Goal: Find specific page/section: Find specific page/section

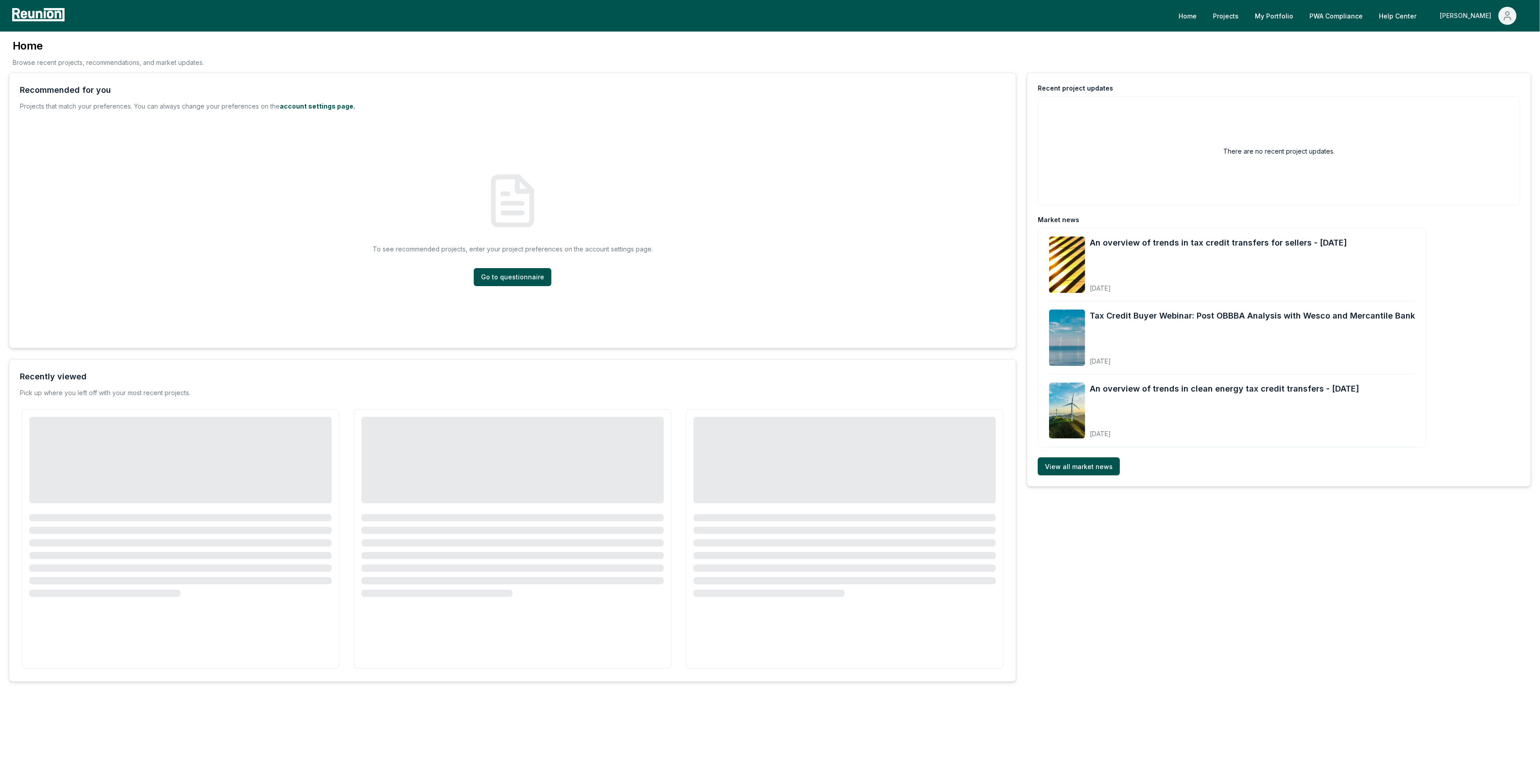
click at [1479, 19] on div "[PERSON_NAME]" at bounding box center [1467, 15] width 55 height 18
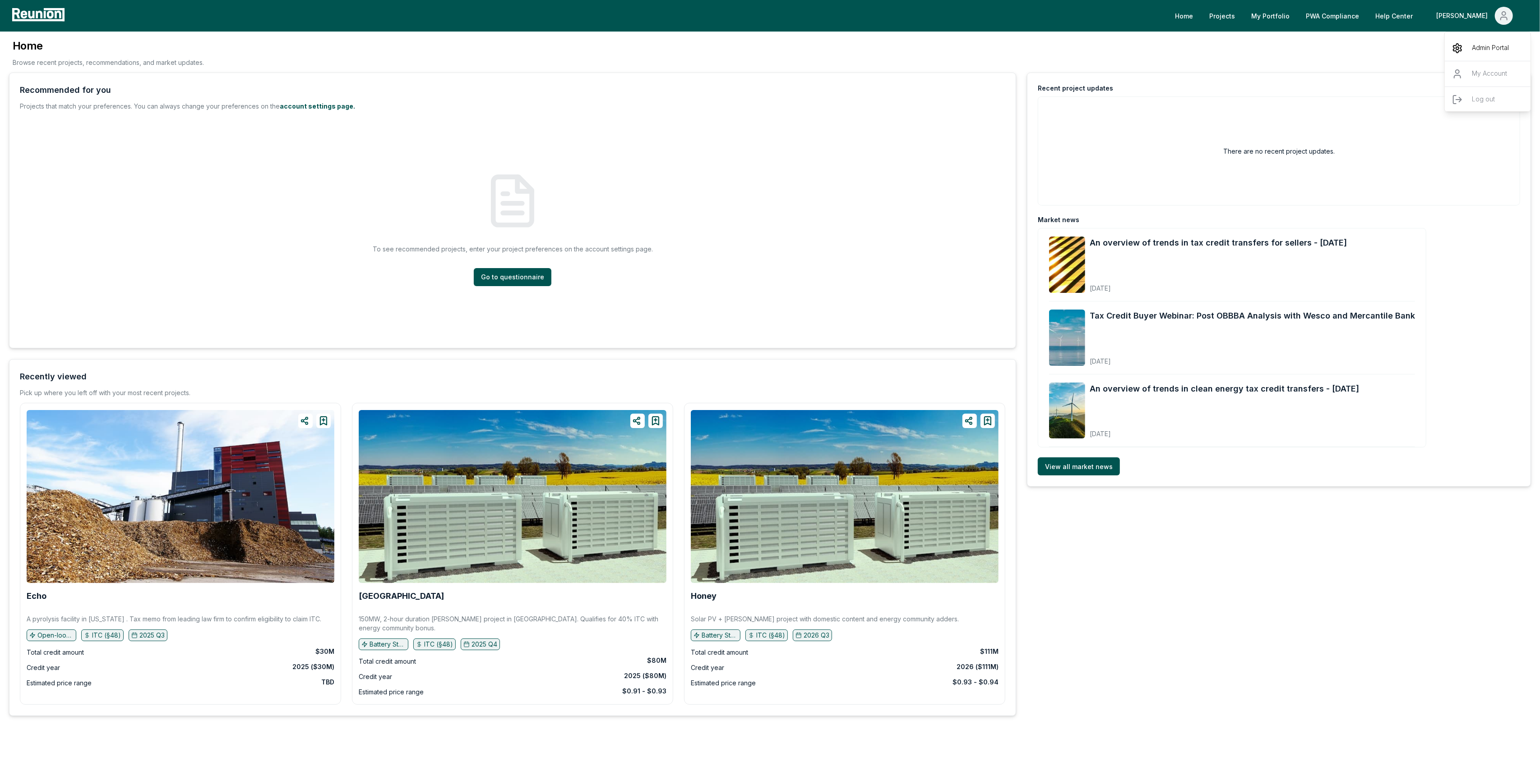
click at [1476, 50] on p "Admin Portal" at bounding box center [1490, 47] width 37 height 11
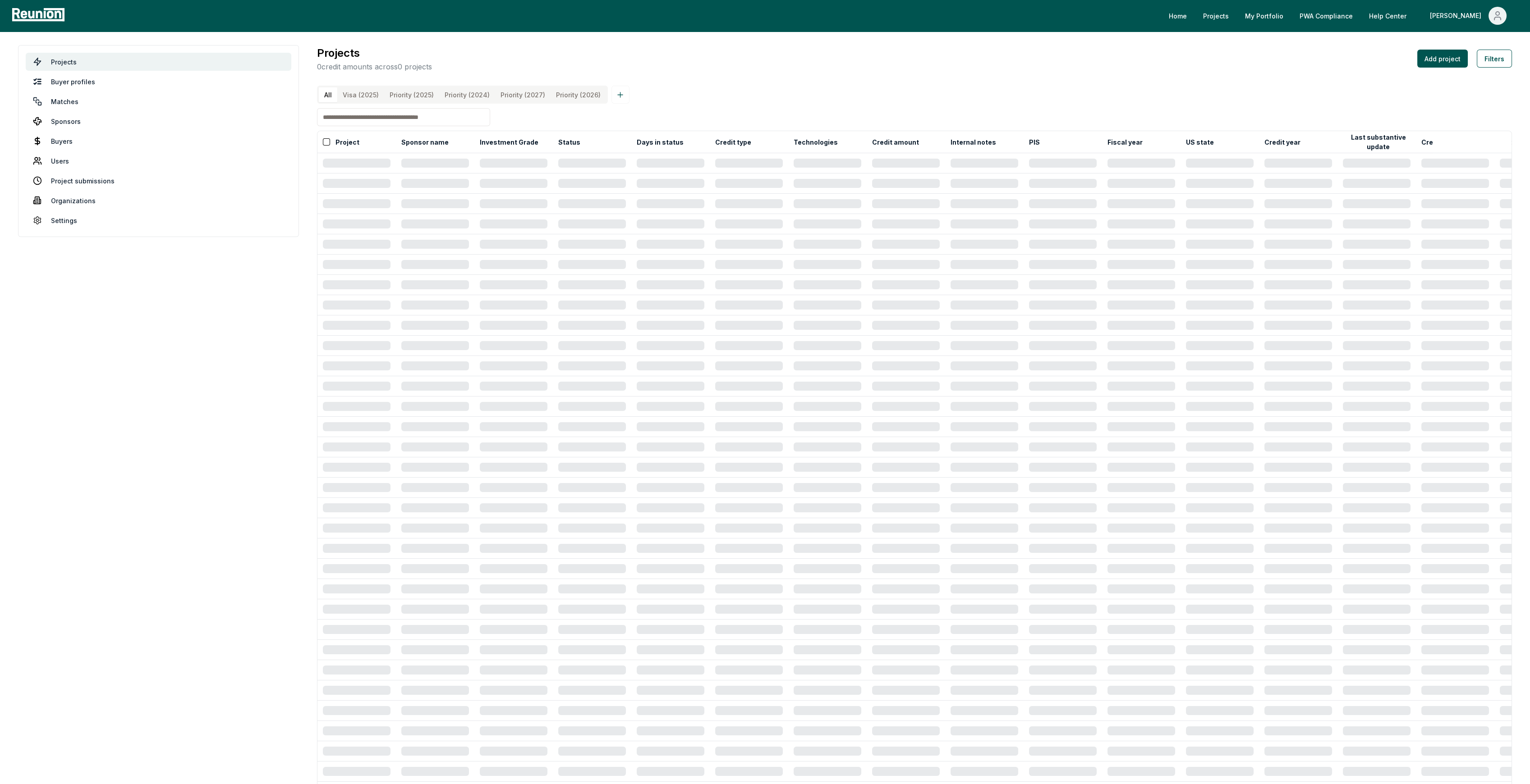
click at [371, 126] on input at bounding box center [404, 117] width 174 height 18
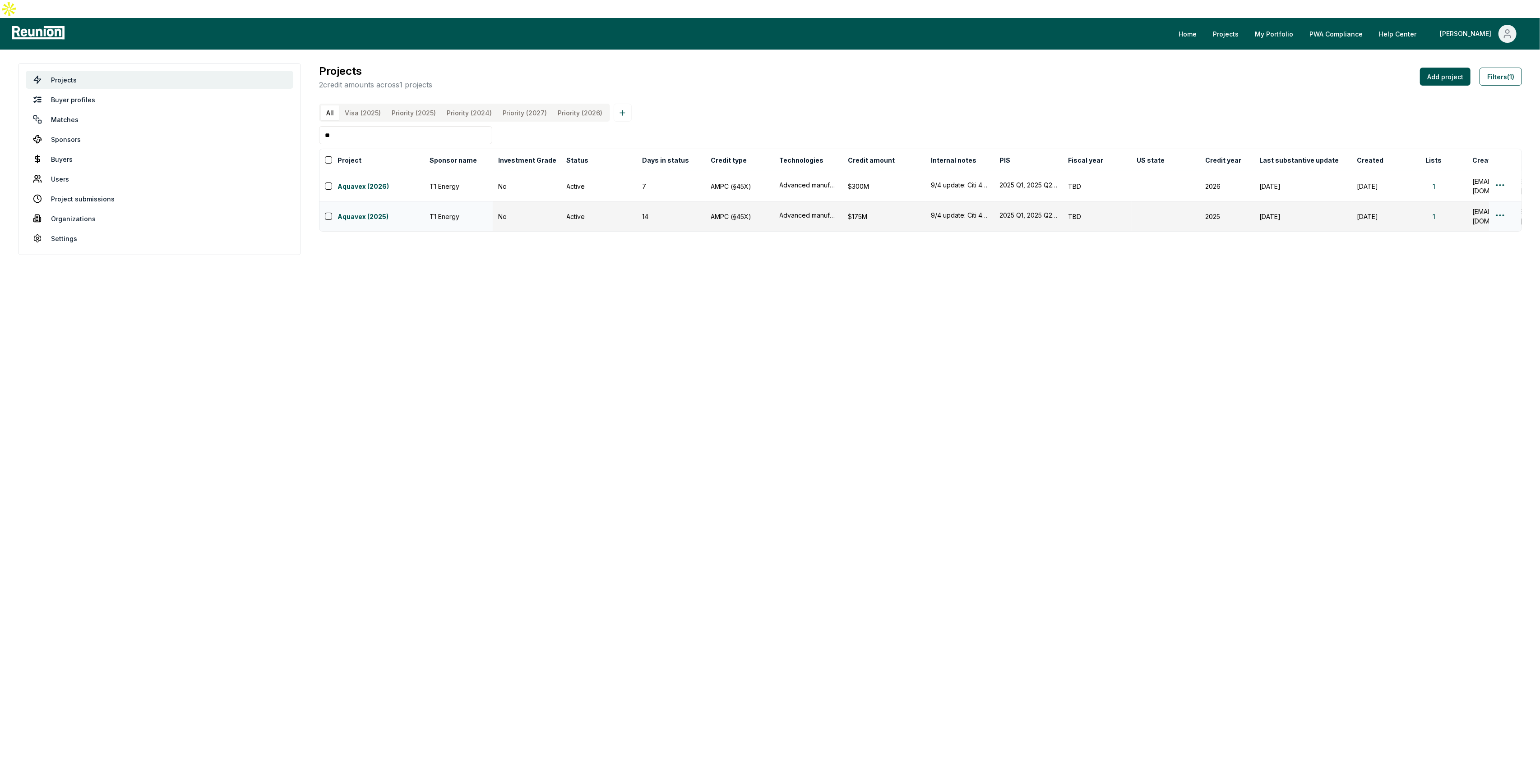
type input "**"
click at [1498, 197] on html "Please visit us on your desktop We're working on making our marketplace mobile-…" at bounding box center [770, 392] width 1540 height 784
click at [1465, 229] on div "Edit" at bounding box center [1489, 233] width 86 height 14
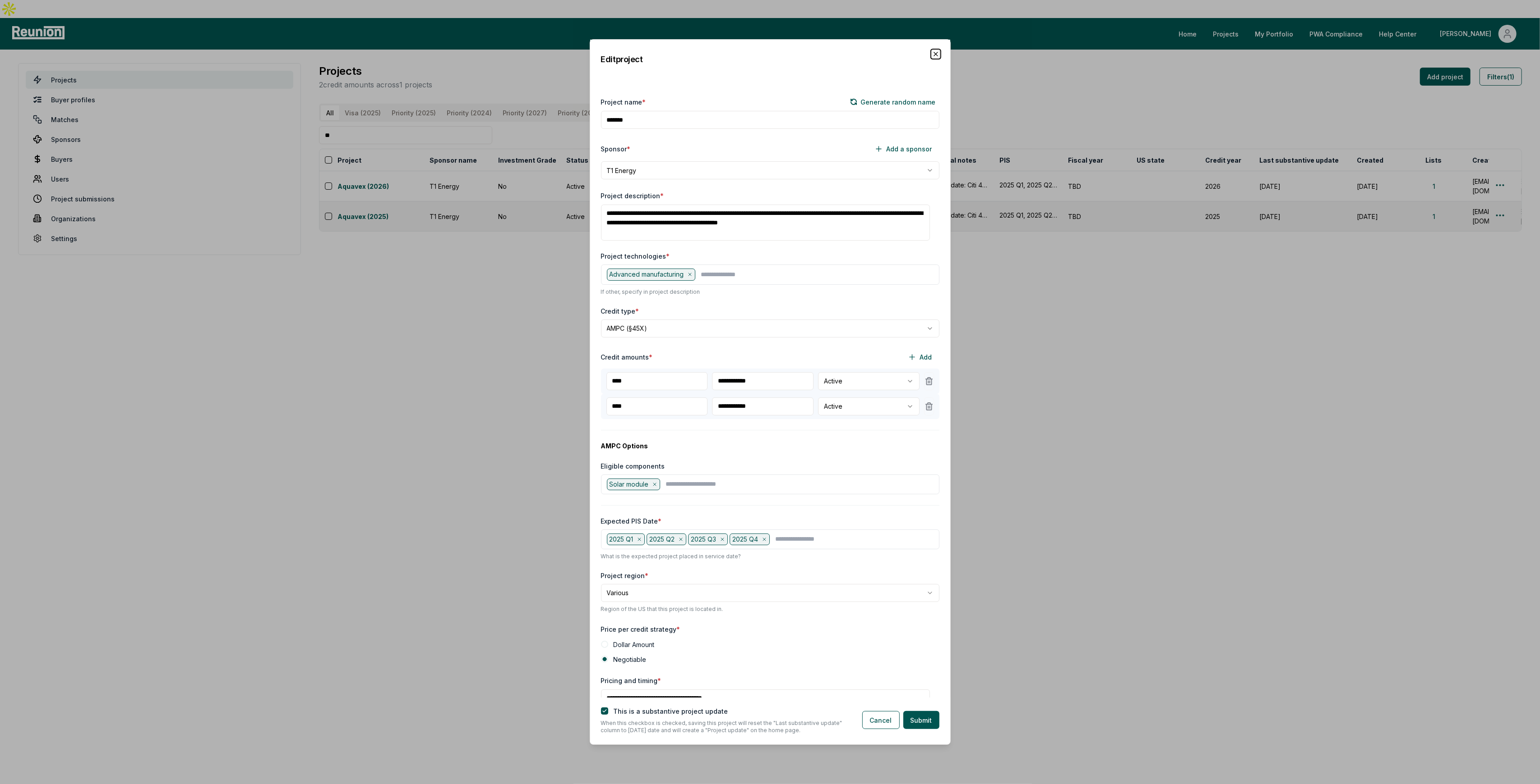
click at [933, 54] on icon "button" at bounding box center [935, 53] width 7 height 7
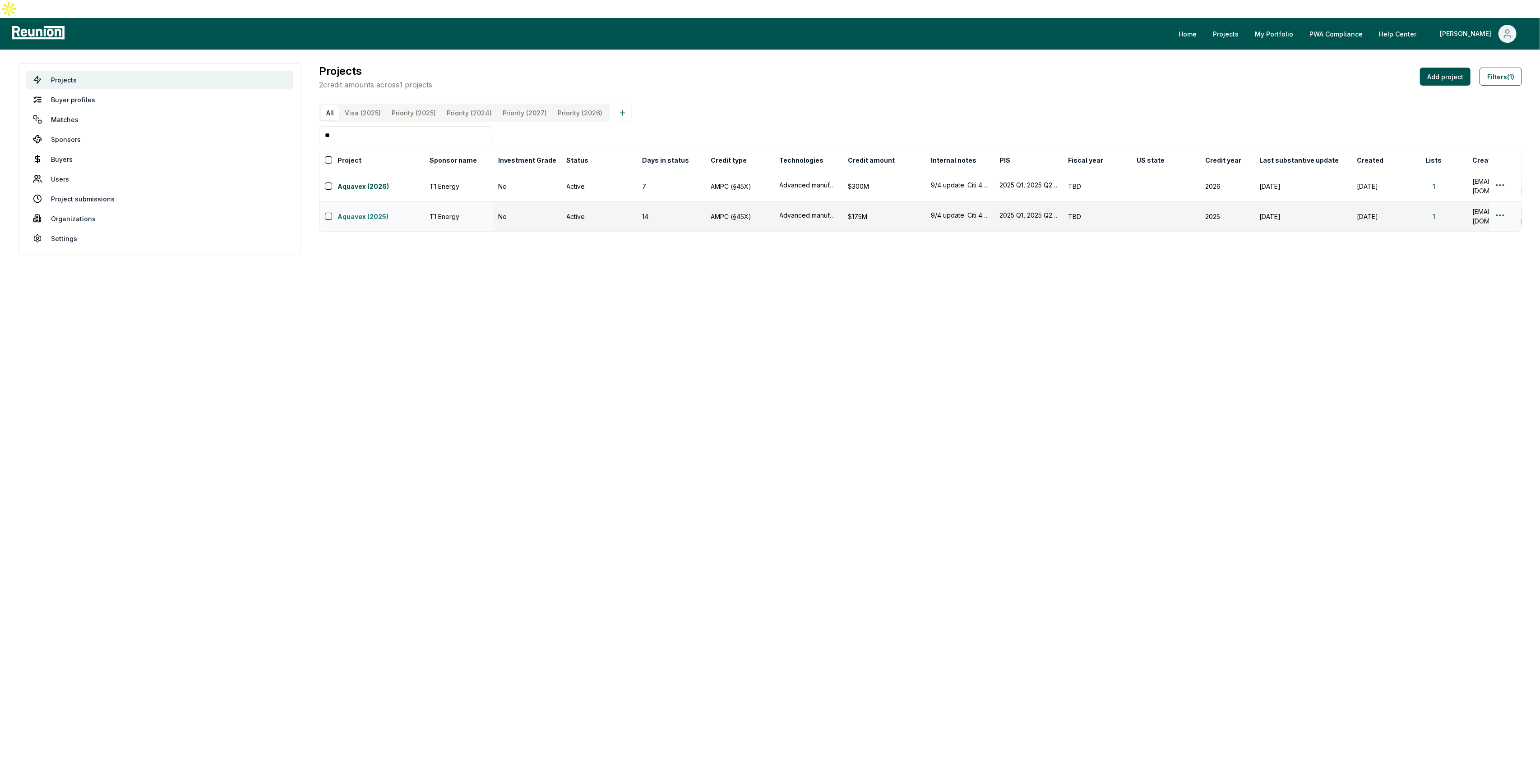
click at [371, 212] on link "Aquavex (2025)" at bounding box center [381, 217] width 87 height 11
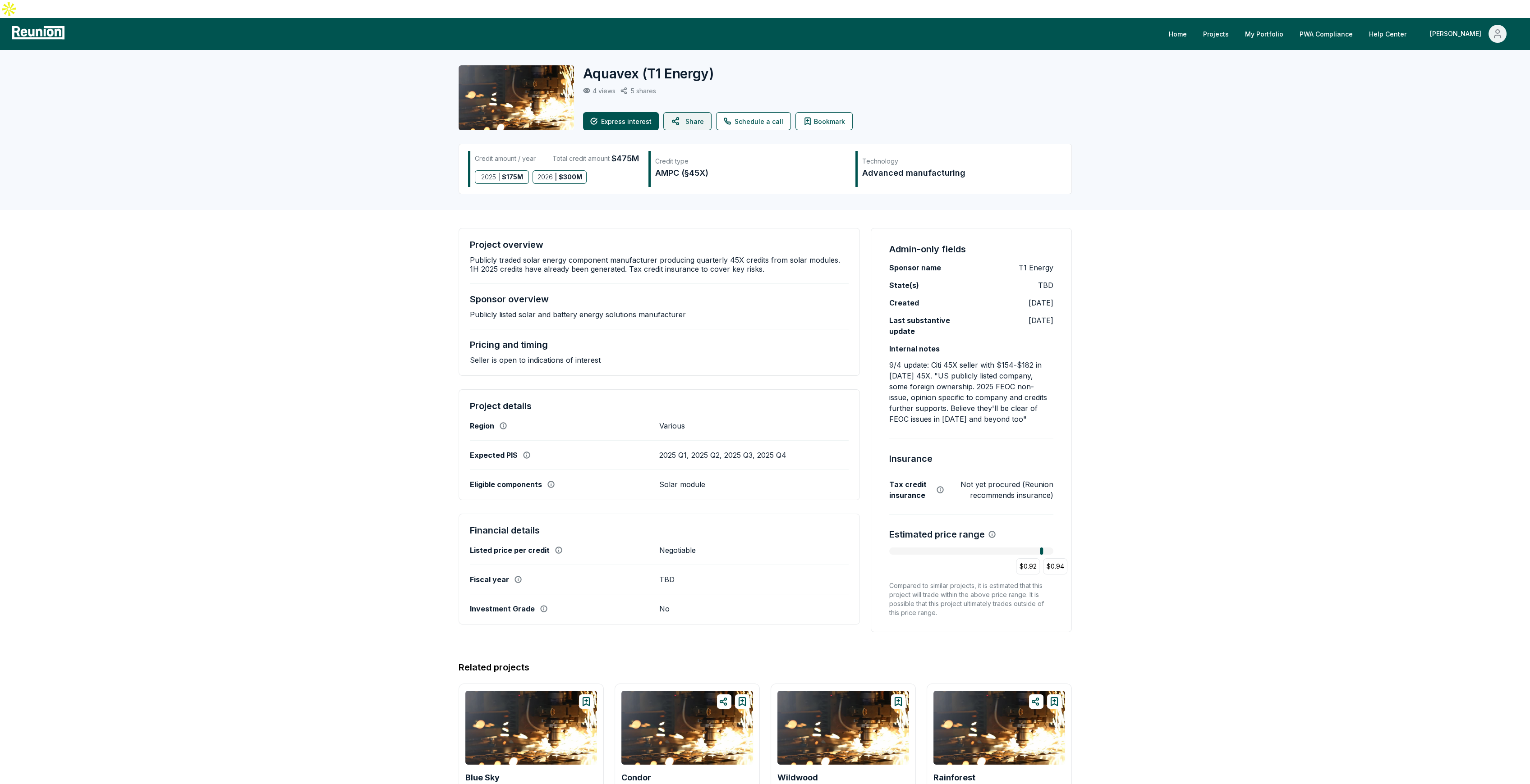
click at [671, 111] on icon at bounding box center [676, 122] width 11 height 21
drag, startPoint x: 638, startPoint y: 56, endPoint x: 587, endPoint y: 55, distance: 51.0
click at [587, 66] on h2 "Aquavex ( T1 Energy )" at bounding box center [648, 73] width 131 height 16
copy h2 "Aquavex"
